Goal: Complete application form

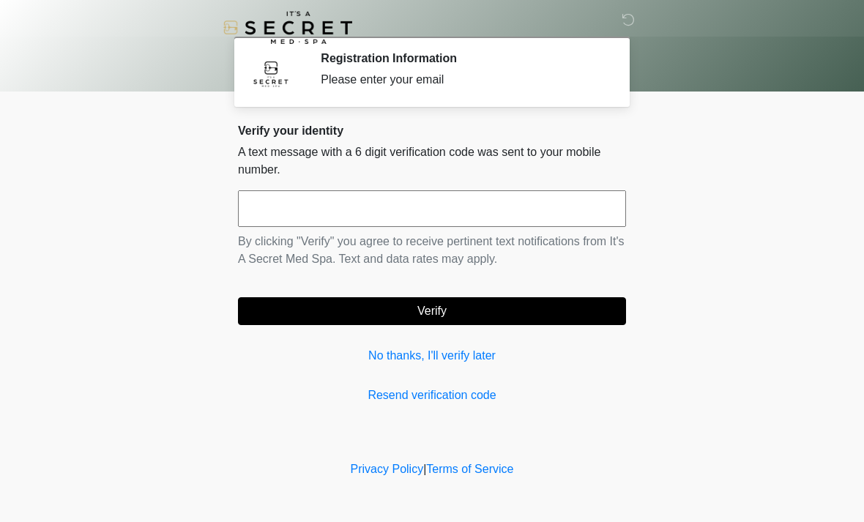
click at [428, 217] on input "text" at bounding box center [432, 208] width 388 height 37
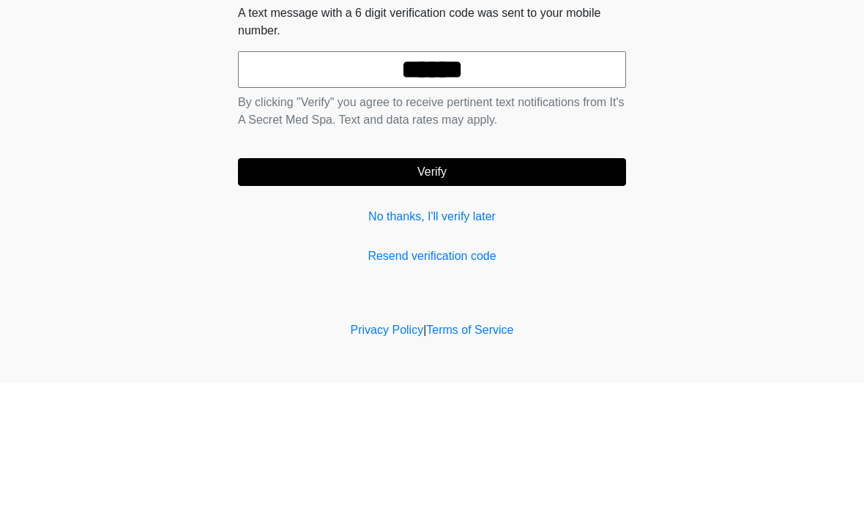
type input "******"
click at [474, 297] on button "Verify" at bounding box center [432, 311] width 388 height 28
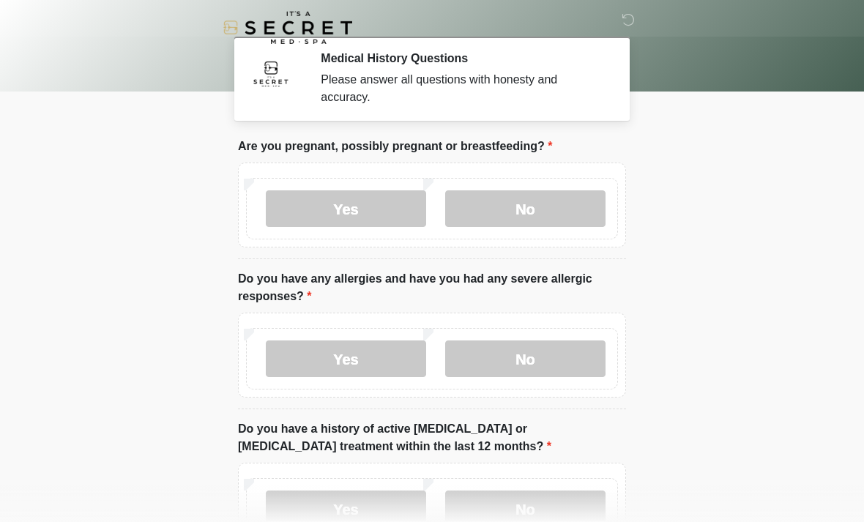
click at [551, 209] on label "No" at bounding box center [525, 208] width 160 height 37
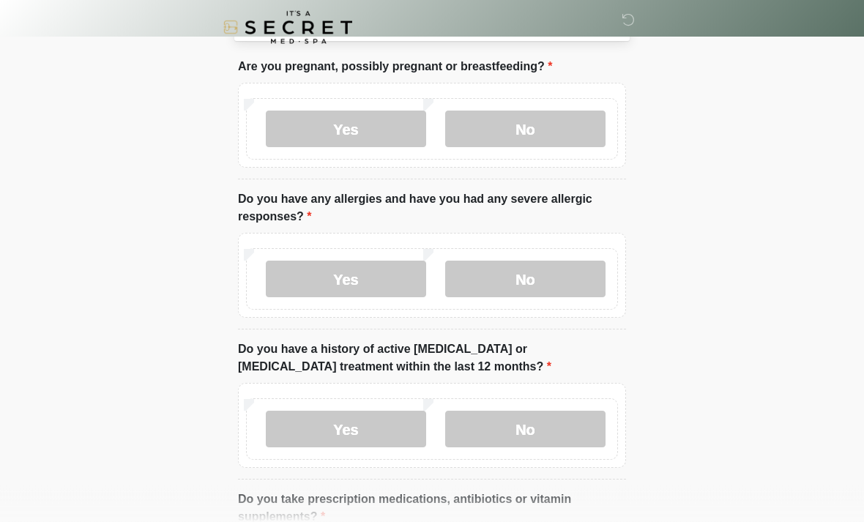
scroll to position [80, 0]
click at [559, 433] on label "No" at bounding box center [525, 429] width 160 height 37
click at [370, 275] on label "Yes" at bounding box center [346, 278] width 160 height 37
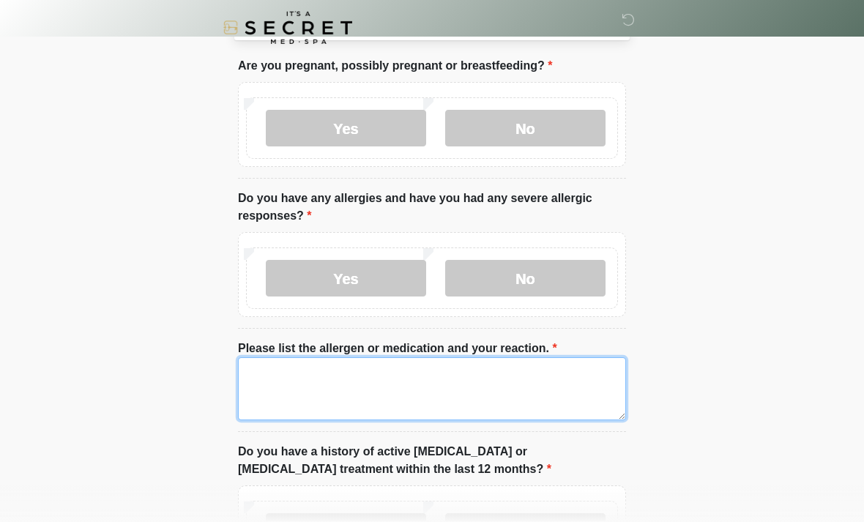
click at [392, 392] on textarea "Please list the allergen or medication and your reaction." at bounding box center [432, 388] width 388 height 63
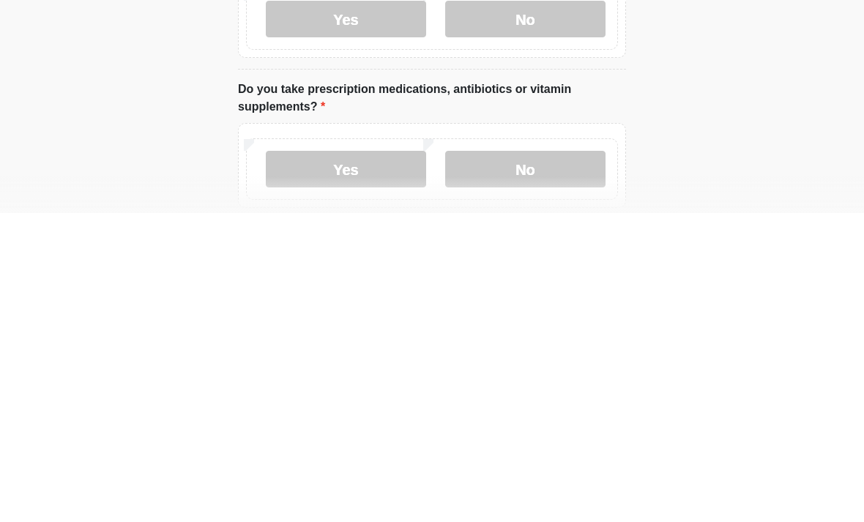
scroll to position [289, 0]
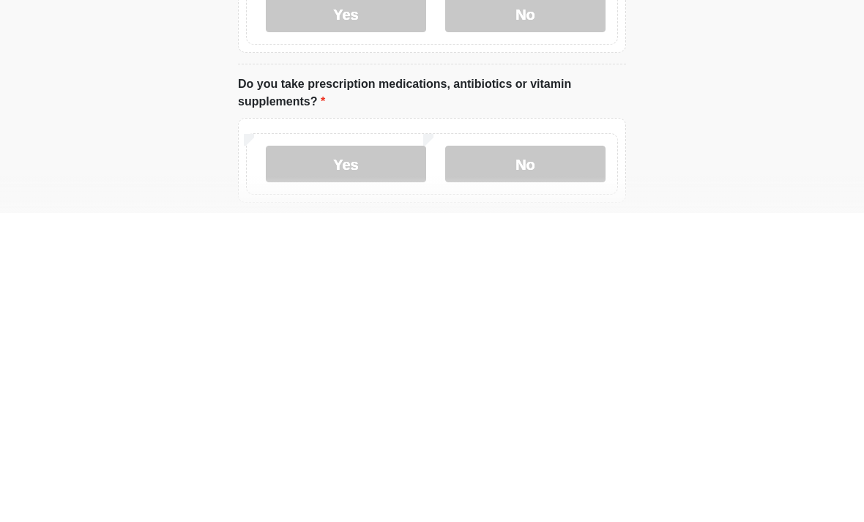
type textarea "**********"
click at [370, 455] on label "Yes" at bounding box center [346, 473] width 160 height 37
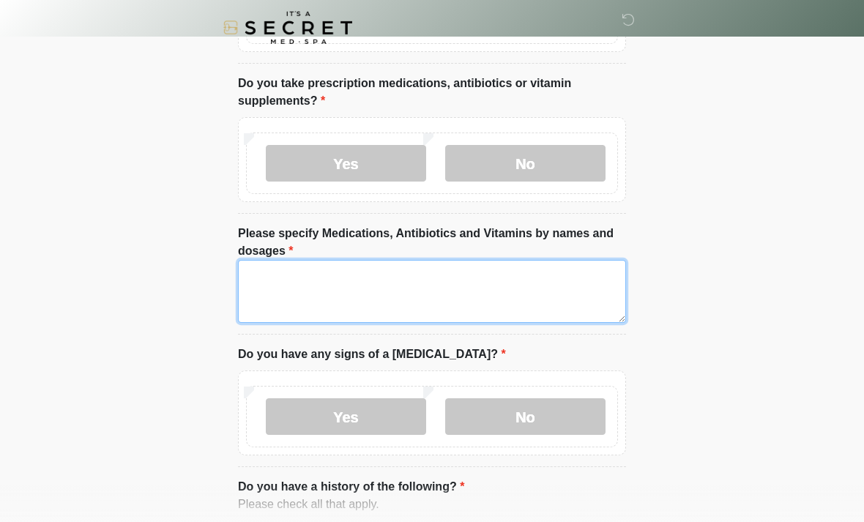
click at [310, 290] on textarea "Please specify Medications, Antibiotics and Vitamins by names and dosages" at bounding box center [432, 291] width 388 height 63
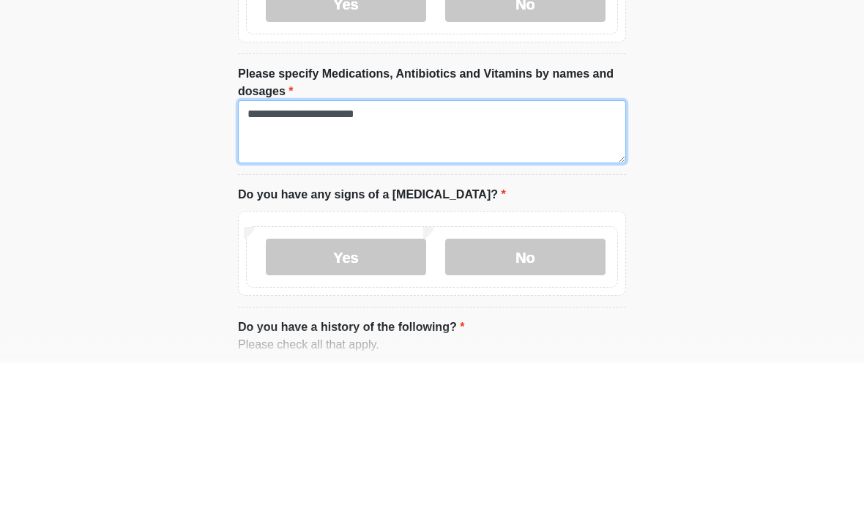
click at [310, 261] on textarea "**********" at bounding box center [432, 292] width 388 height 63
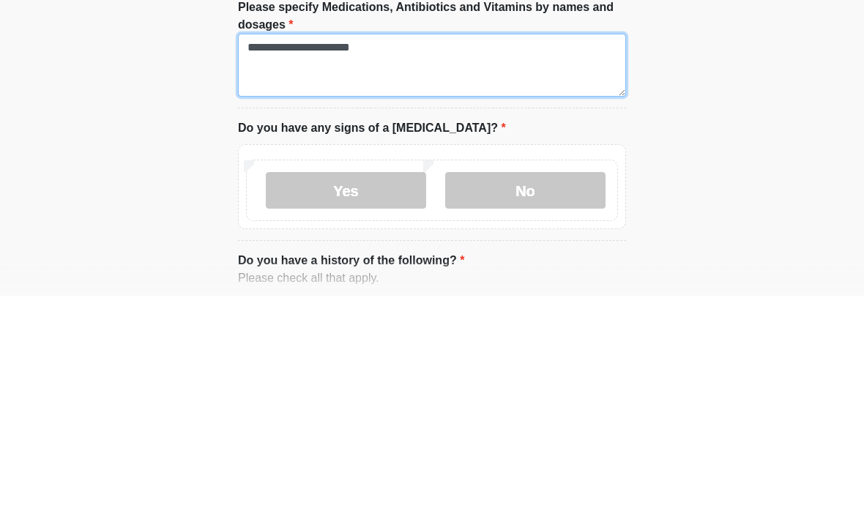
type textarea "**********"
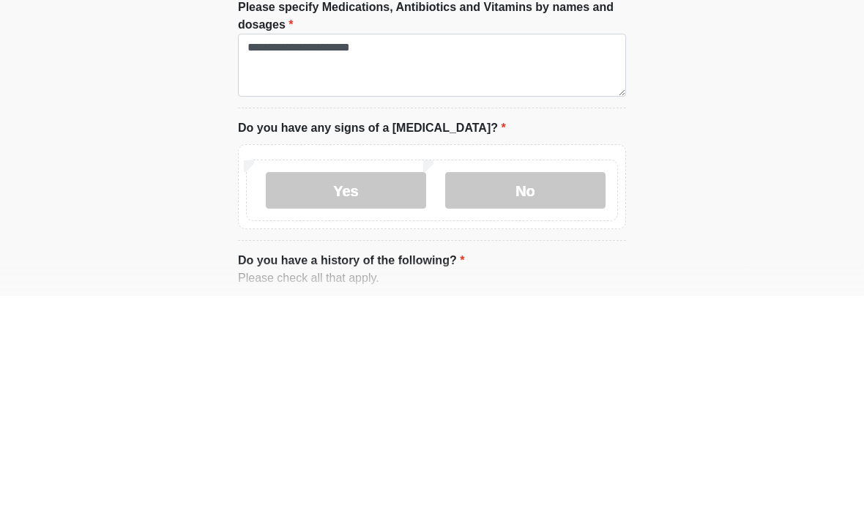
click at [548, 399] on label "No" at bounding box center [525, 417] width 160 height 37
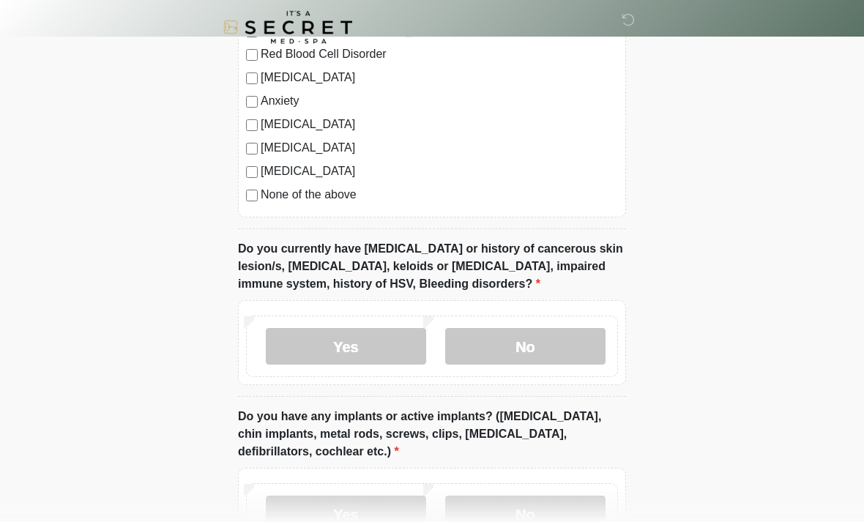
scroll to position [1199, 0]
click at [573, 346] on label "No" at bounding box center [525, 346] width 160 height 37
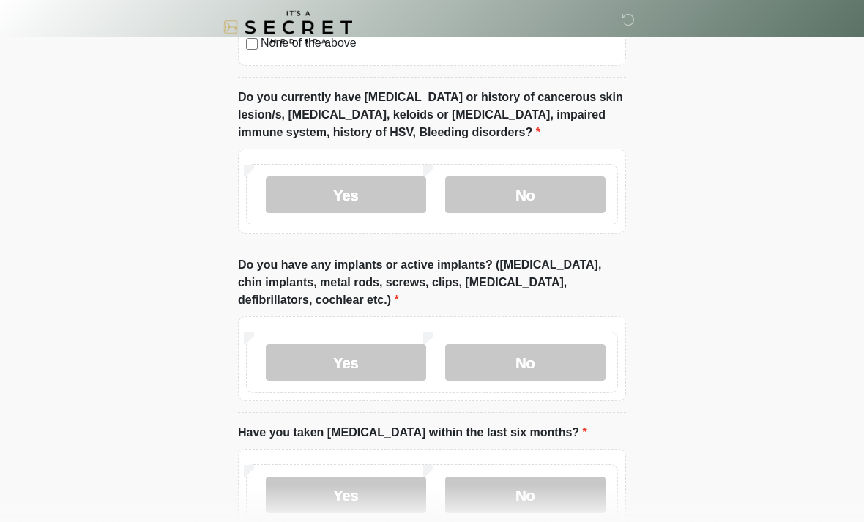
scroll to position [1351, 0]
click at [574, 363] on label "No" at bounding box center [525, 361] width 160 height 37
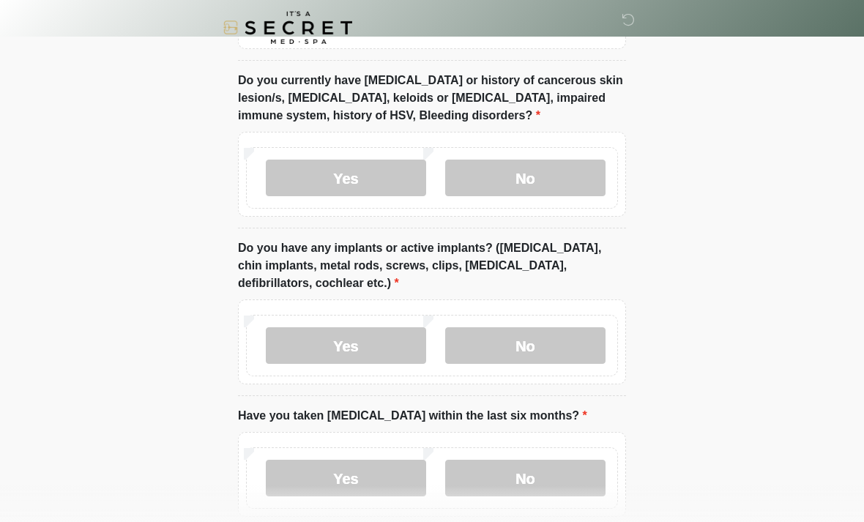
scroll to position [1442, 0]
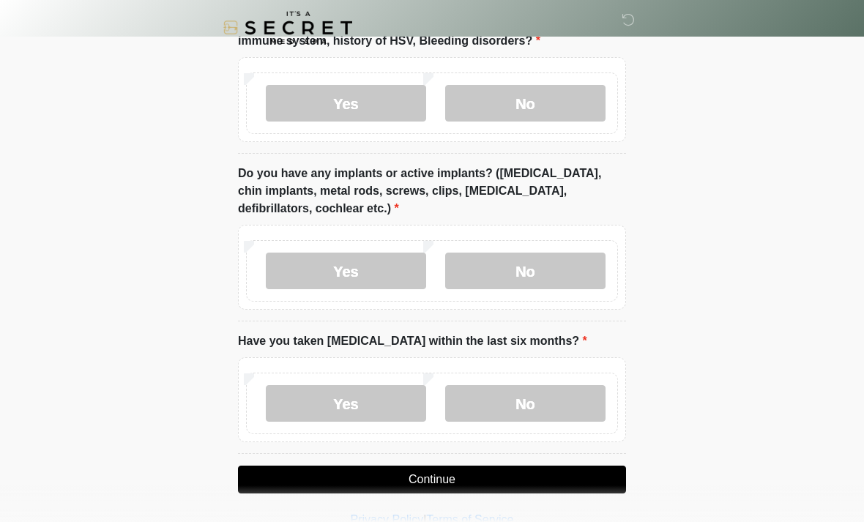
click at [561, 405] on label "No" at bounding box center [525, 403] width 160 height 37
click at [553, 479] on button "Continue" at bounding box center [432, 480] width 388 height 28
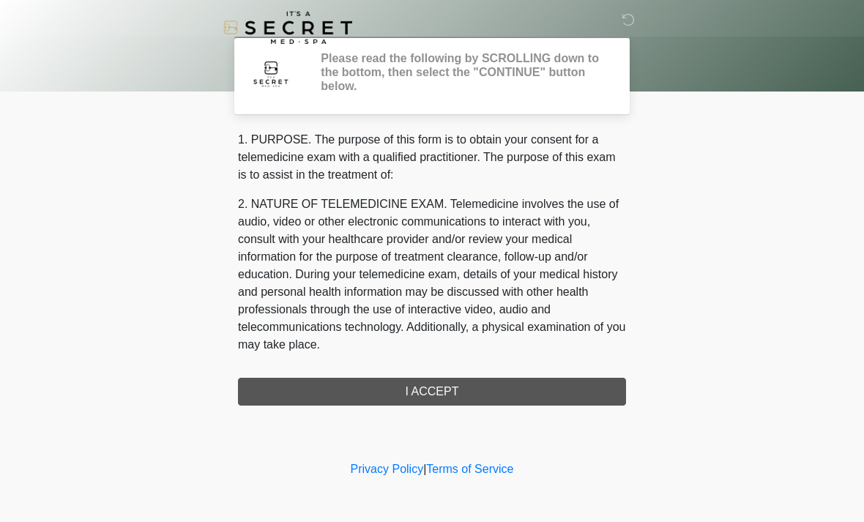
scroll to position [0, 0]
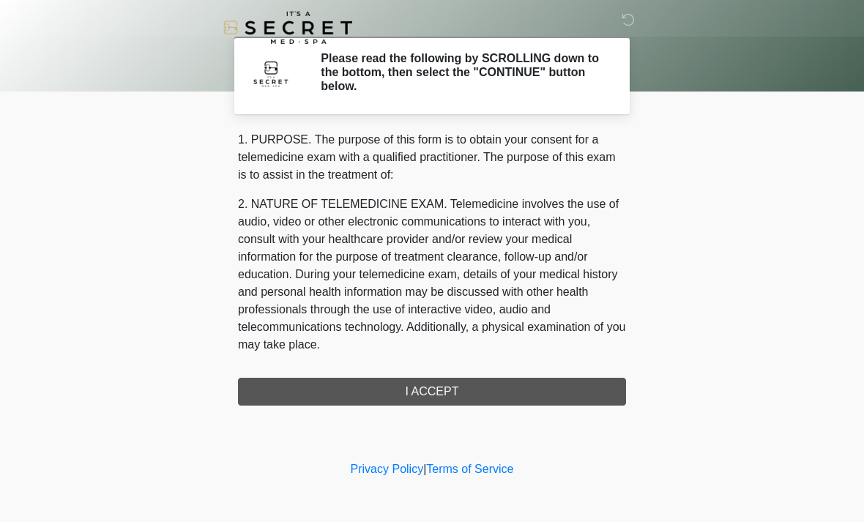
click at [534, 389] on div "1. PURPOSE. The purpose of this form is to obtain your consent for a telemedici…" at bounding box center [432, 268] width 388 height 275
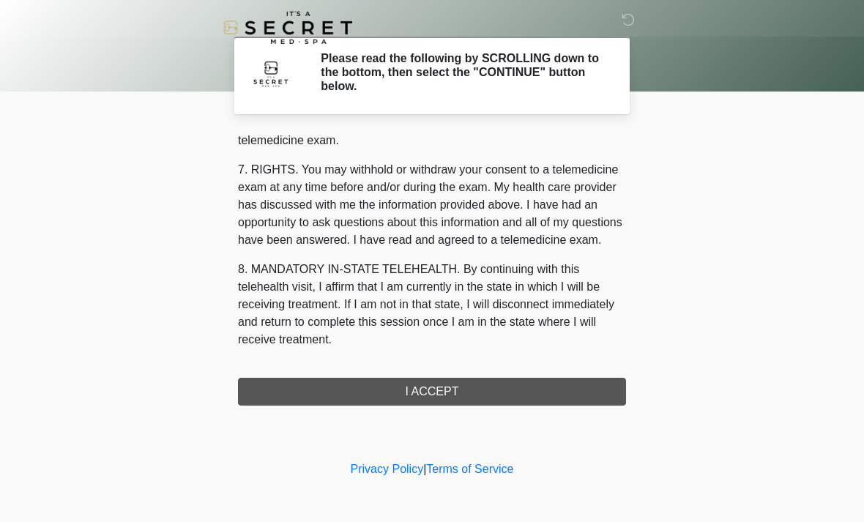
click at [456, 389] on div "1. PURPOSE. The purpose of this form is to obtain your consent for a telemedici…" at bounding box center [432, 268] width 388 height 275
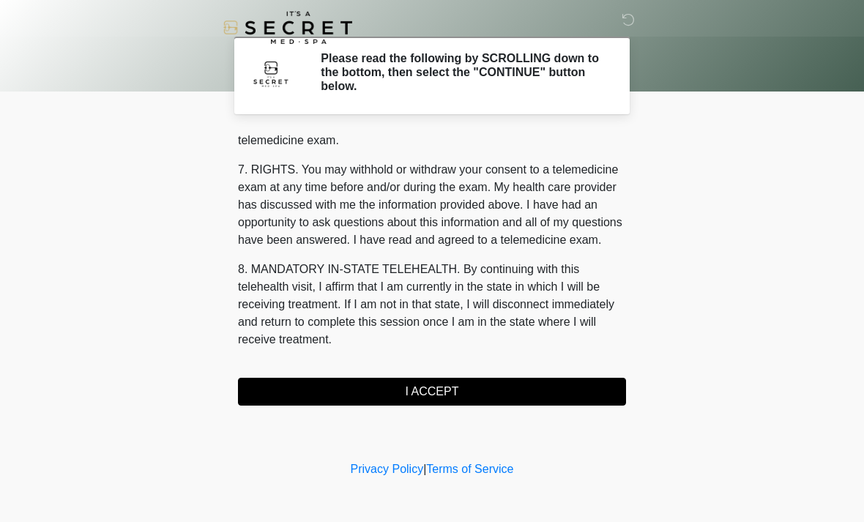
scroll to position [620, 0]
click at [441, 397] on button "I ACCEPT" at bounding box center [432, 392] width 388 height 28
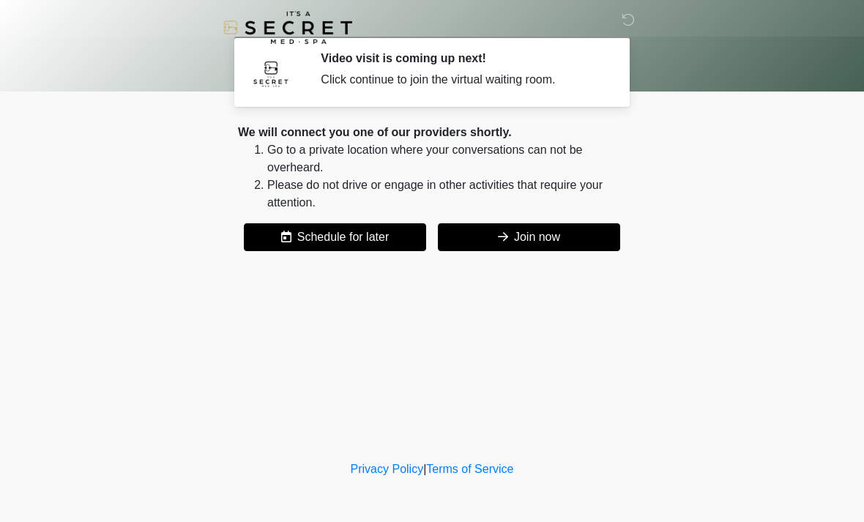
click at [553, 233] on button "Join now" at bounding box center [529, 237] width 182 height 28
